Goal: Task Accomplishment & Management: Manage account settings

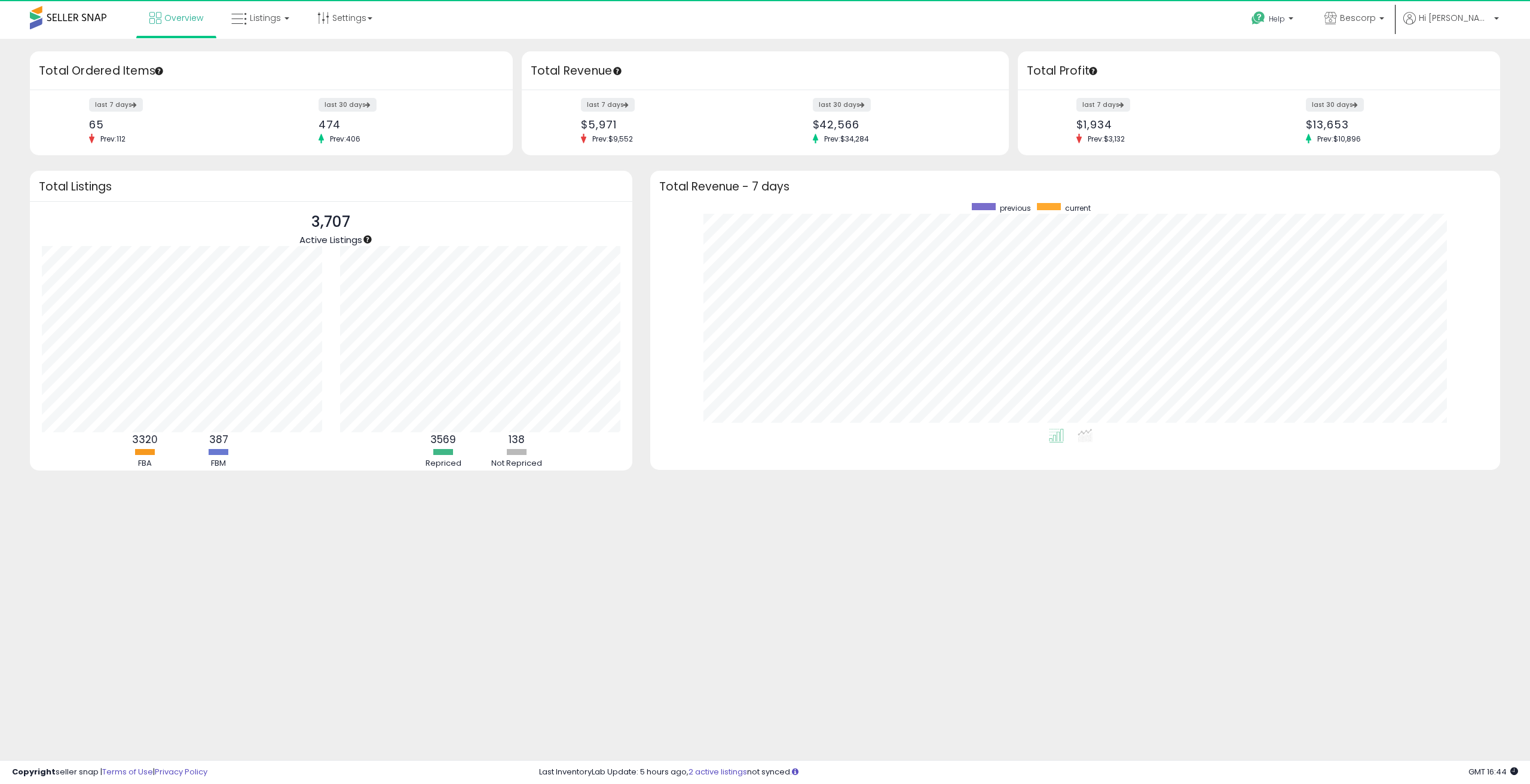
scroll to position [226, 826]
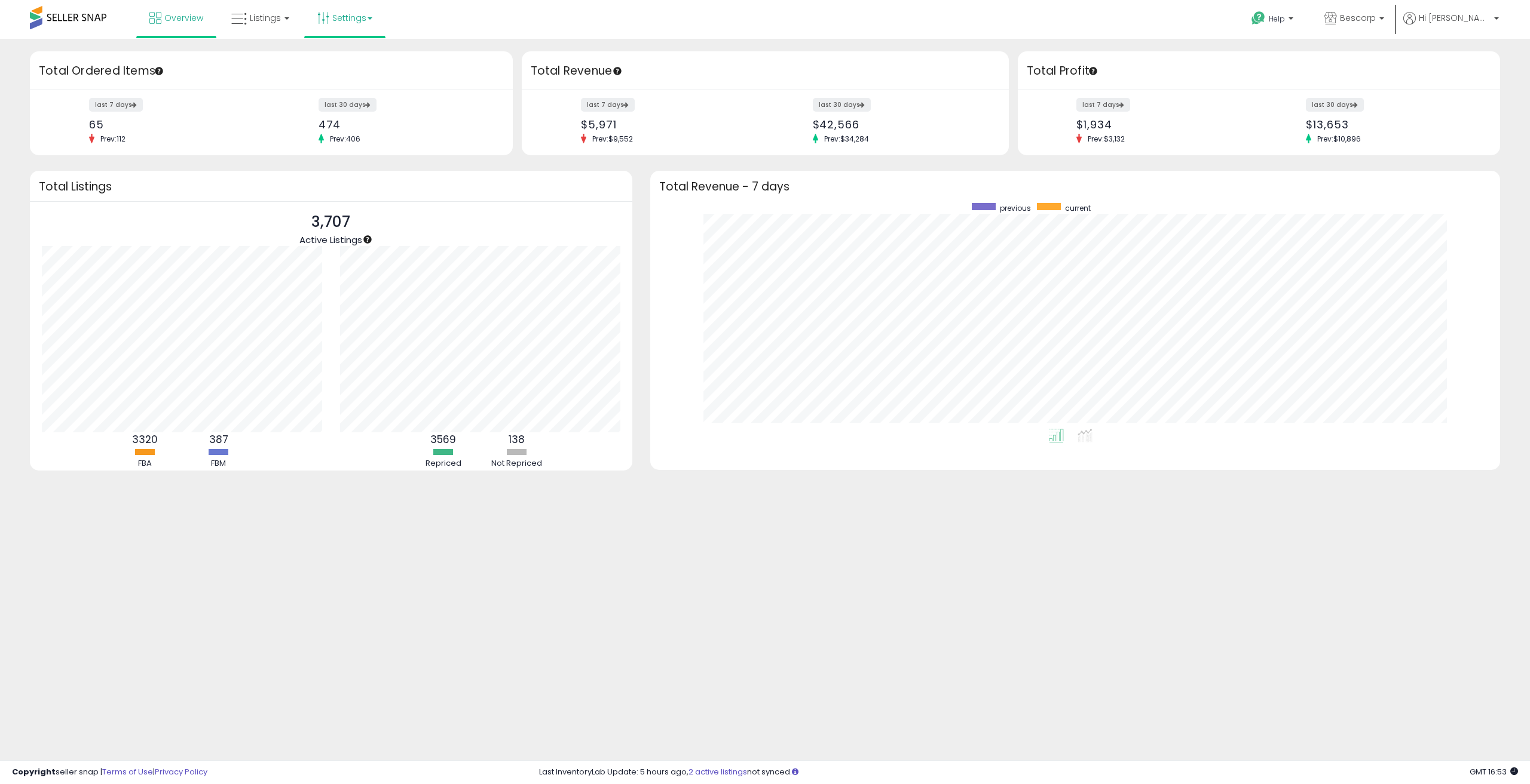
click at [338, 19] on link "Settings" at bounding box center [344, 18] width 73 height 36
click at [358, 94] on link "User settings" at bounding box center [345, 92] width 51 height 11
